Goal: Information Seeking & Learning: Learn about a topic

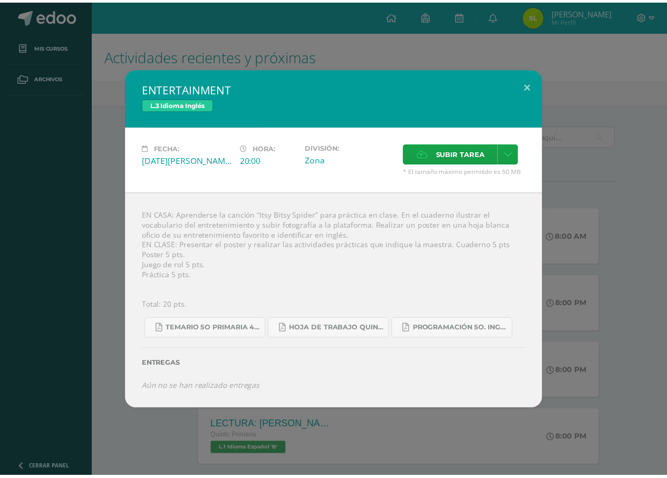
scroll to position [53, 0]
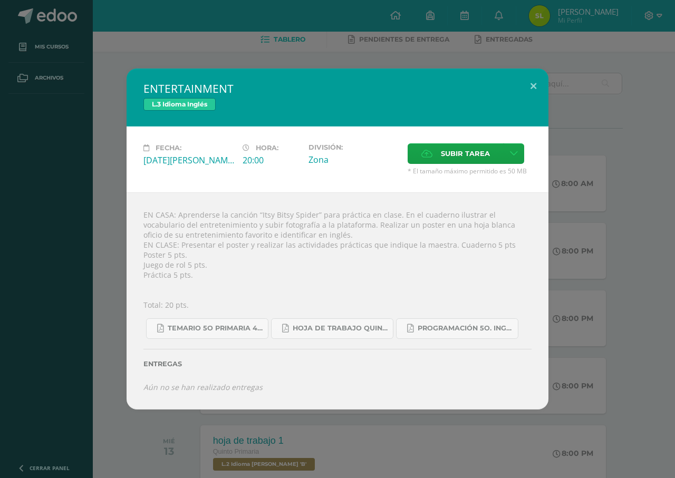
click at [642, 230] on div "ENTERTAINMENT L.3 Idioma Inglés Fecha: [DATE][PERSON_NAME] Hora: 20:00 División…" at bounding box center [337, 239] width 667 height 341
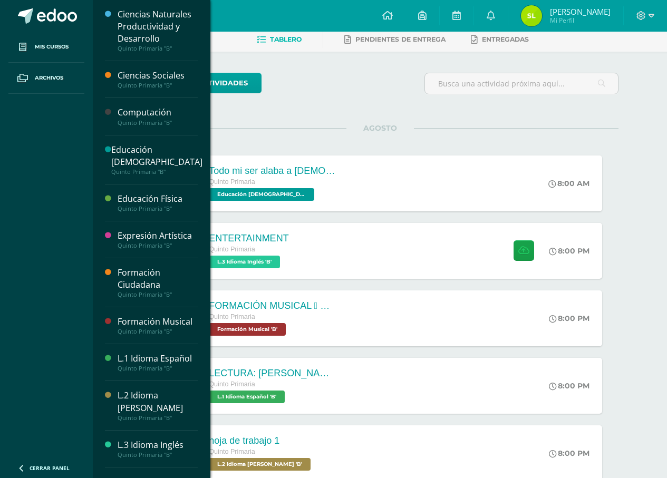
click at [161, 150] on div "Educación [DEMOGRAPHIC_DATA]" at bounding box center [156, 156] width 91 height 24
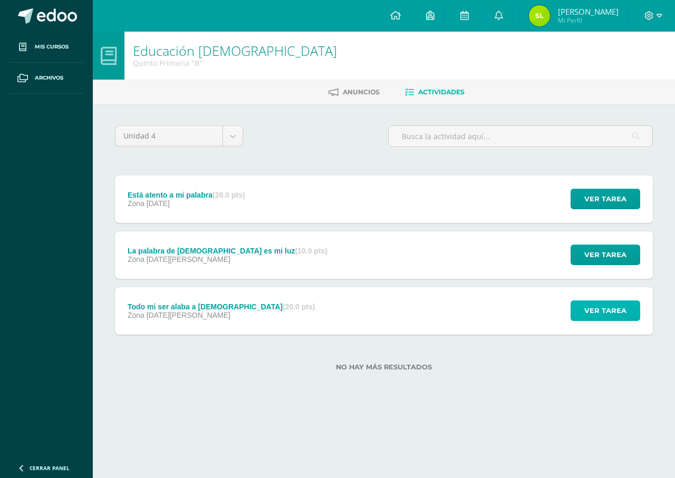
click at [599, 311] on span "Ver tarea" at bounding box center [605, 311] width 42 height 20
click at [592, 319] on span "Ver tarea" at bounding box center [605, 311] width 42 height 20
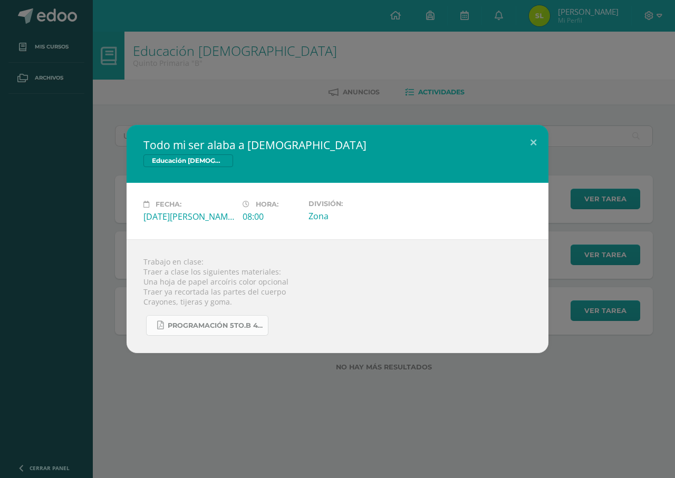
click at [218, 325] on span "Programación 5to.B 4ta Unidad 2025.pdf" at bounding box center [215, 326] width 95 height 8
click at [399, 382] on div "Todo mi ser alaba a Dios Educación Cristiana Fecha: Lunes 11 de Agosto Hora: 08…" at bounding box center [337, 239] width 675 height 478
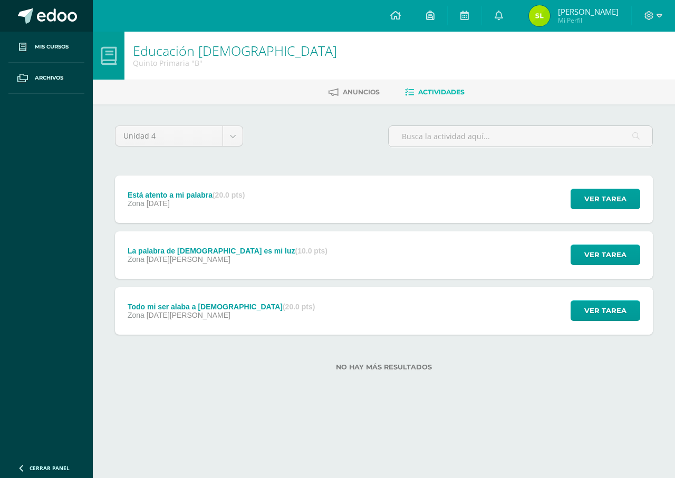
click at [47, 13] on span at bounding box center [57, 16] width 40 height 16
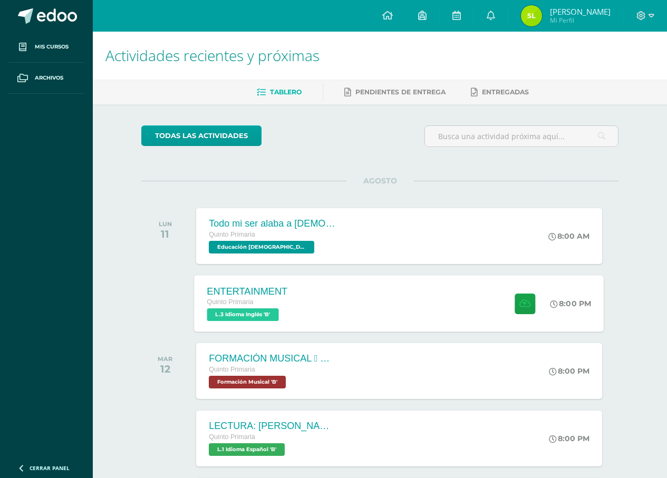
click at [273, 279] on div "ENTERTAINMENT Quinto Primaria L.3 Idioma Inglés 'B'" at bounding box center [248, 303] width 106 height 56
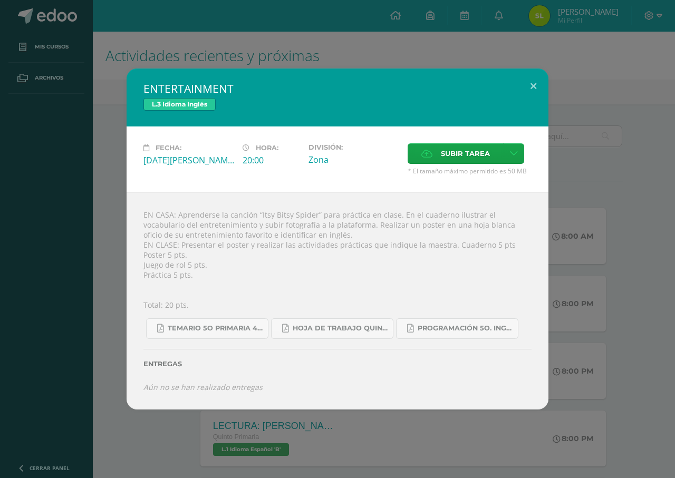
click at [577, 262] on div "ENTERTAINMENT L.3 Idioma Inglés Fecha: [DATE][PERSON_NAME] Hora: 20:00 División…" at bounding box center [337, 239] width 667 height 341
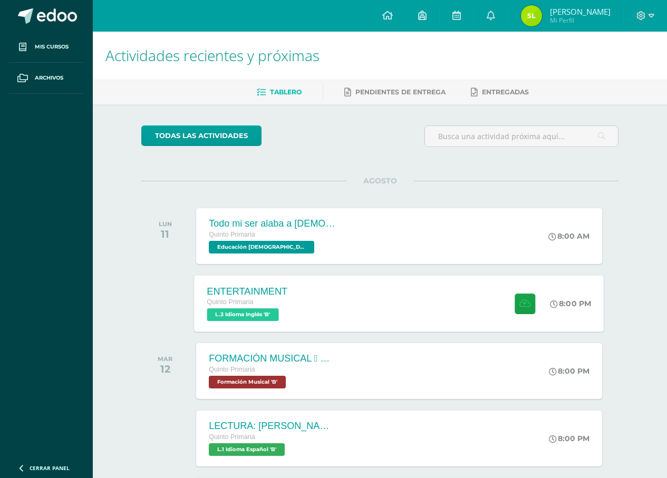
click at [396, 306] on div "ENTERTAINMENT Quinto Primaria L.3 Idioma Inglés 'B' 8:00 PM ENTERTAINMENT L.3 I…" at bounding box center [400, 303] width 410 height 56
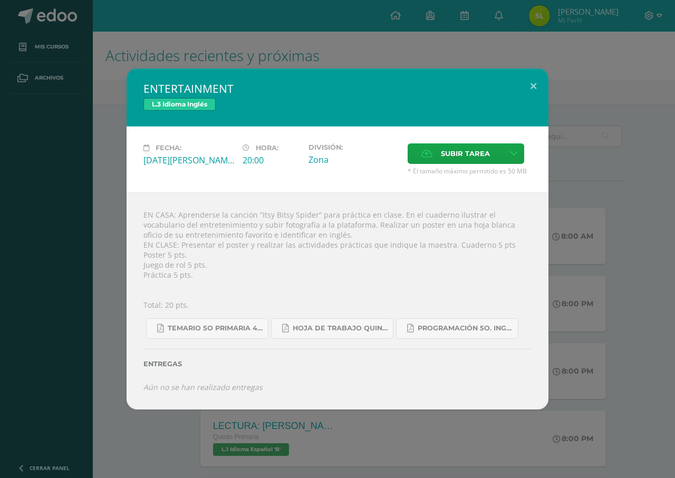
click at [675, 155] on div "ENTERTAINMENT L.3 Idioma Inglés Fecha: [DATE][PERSON_NAME] Hora: 20:00 División…" at bounding box center [337, 239] width 675 height 478
